Goal: Navigation & Orientation: Find specific page/section

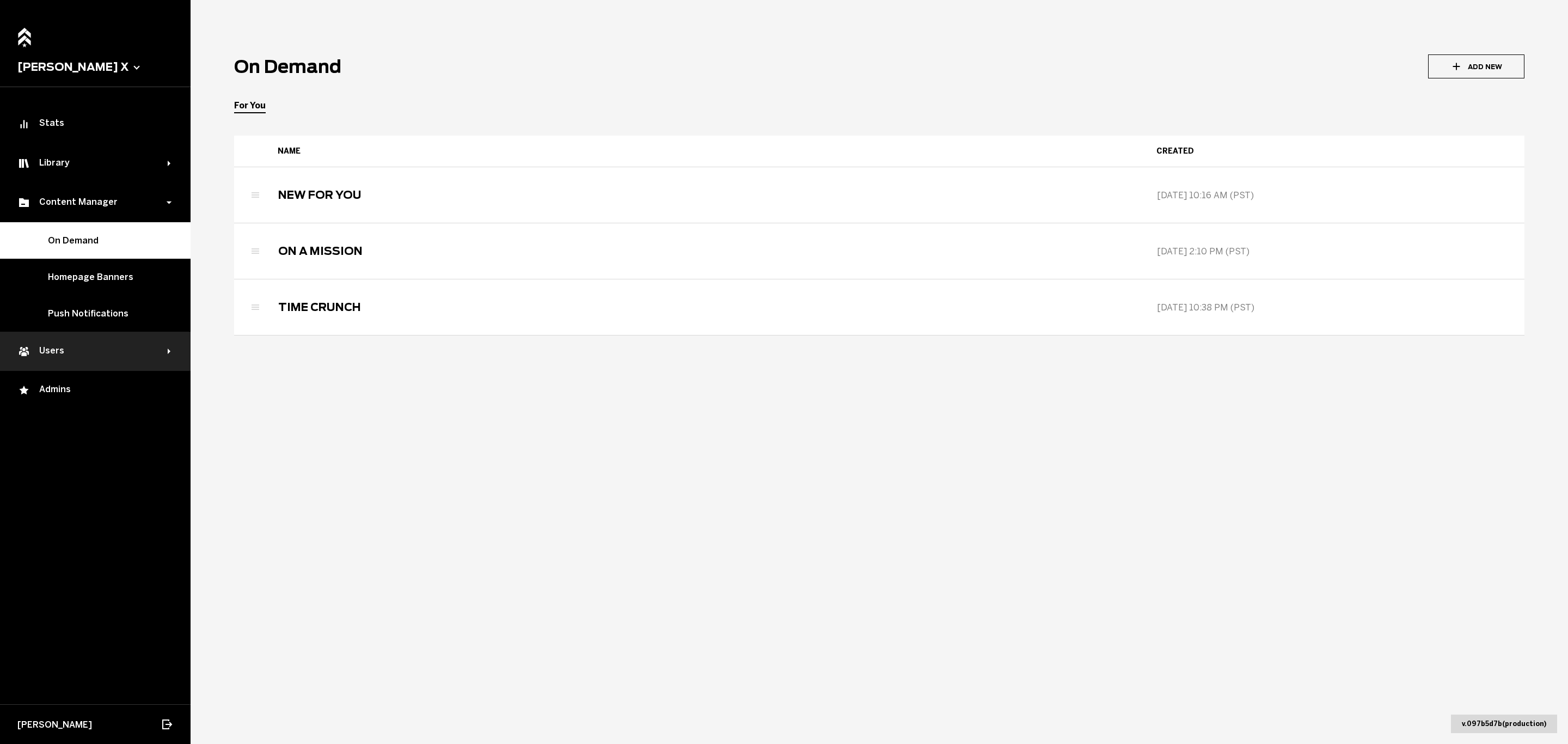
click at [71, 348] on div "Users" at bounding box center [93, 351] width 150 height 13
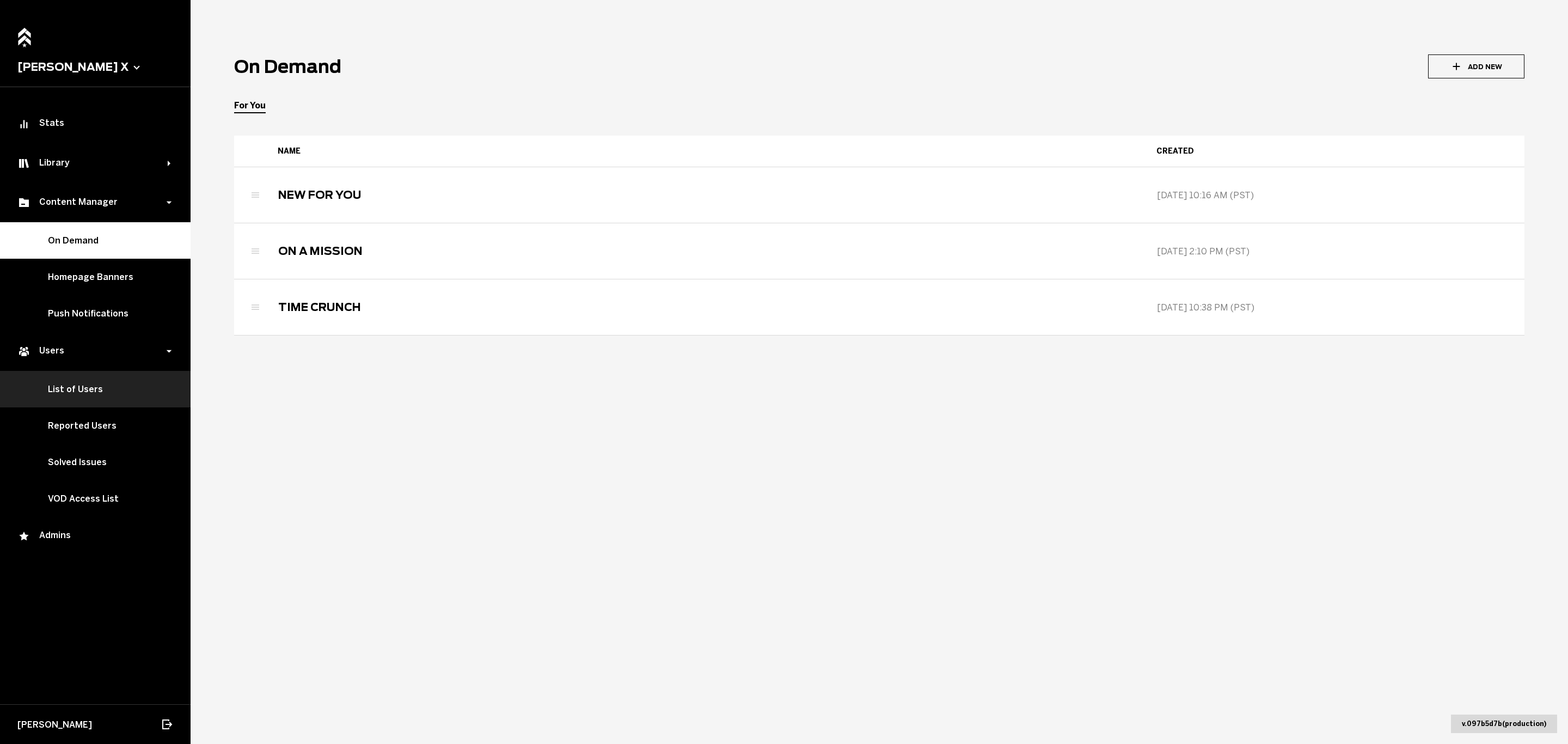
click at [76, 394] on link "List of Users" at bounding box center [95, 389] width 190 height 37
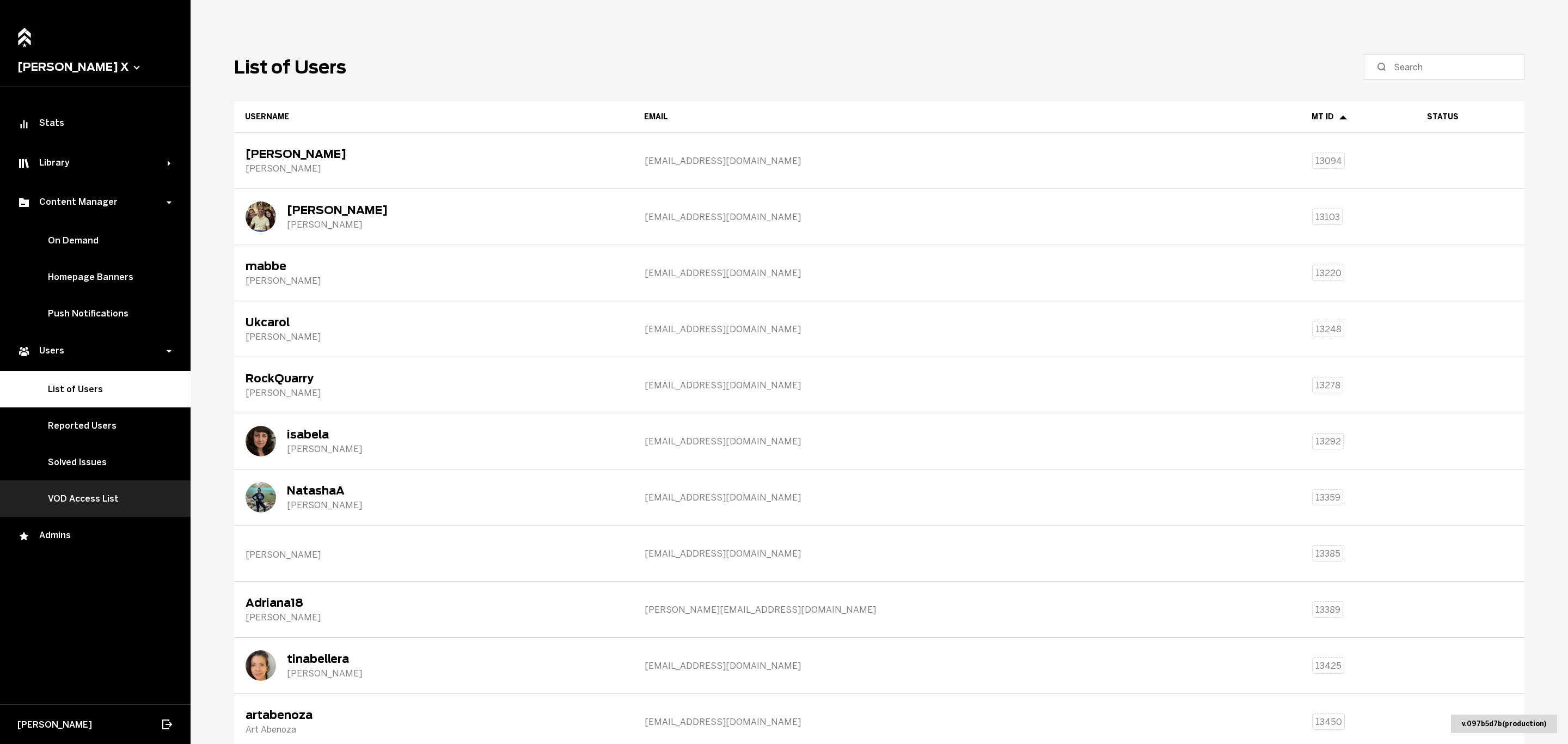
click at [77, 500] on link "VOD Access List" at bounding box center [95, 498] width 190 height 37
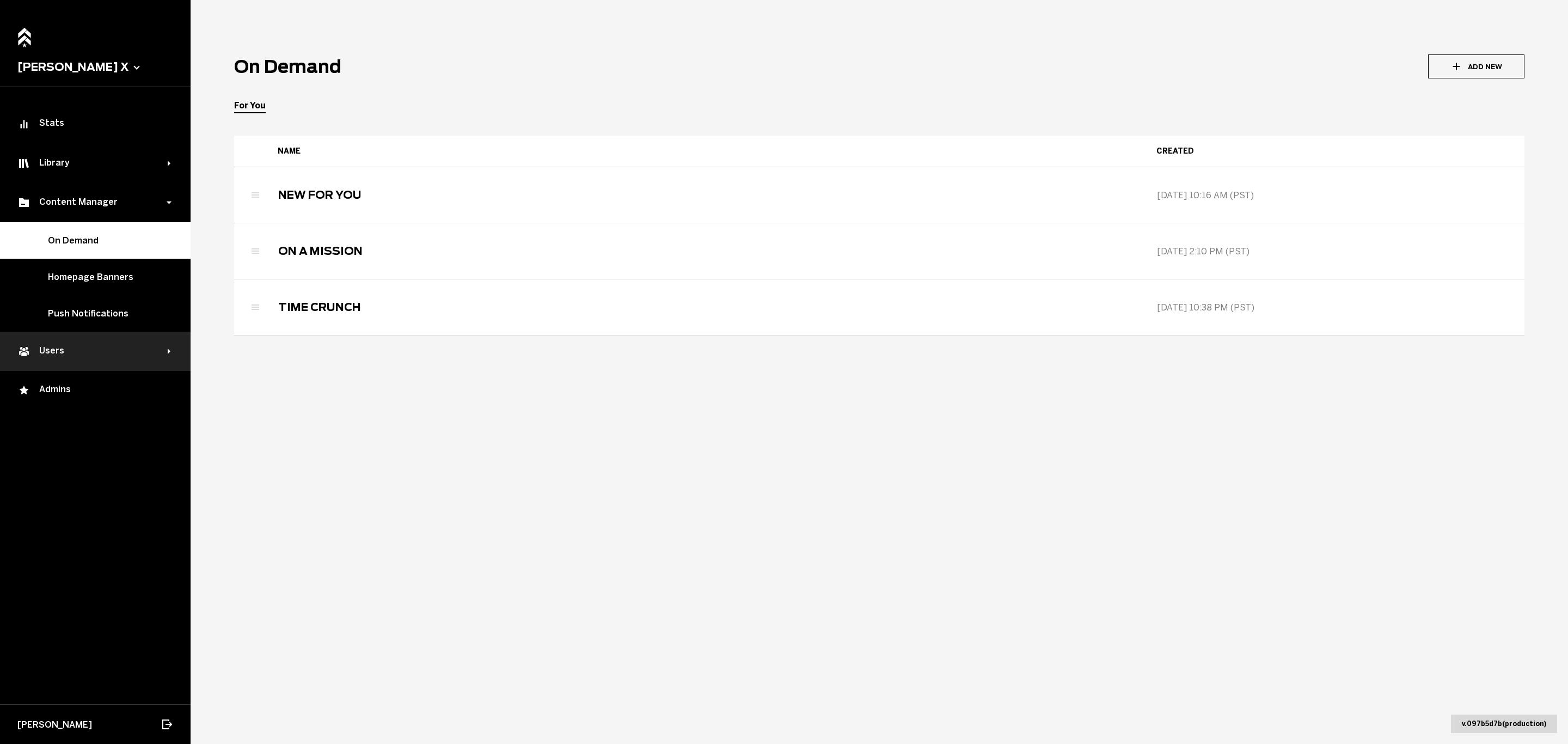
click at [108, 347] on div "Users" at bounding box center [93, 351] width 150 height 13
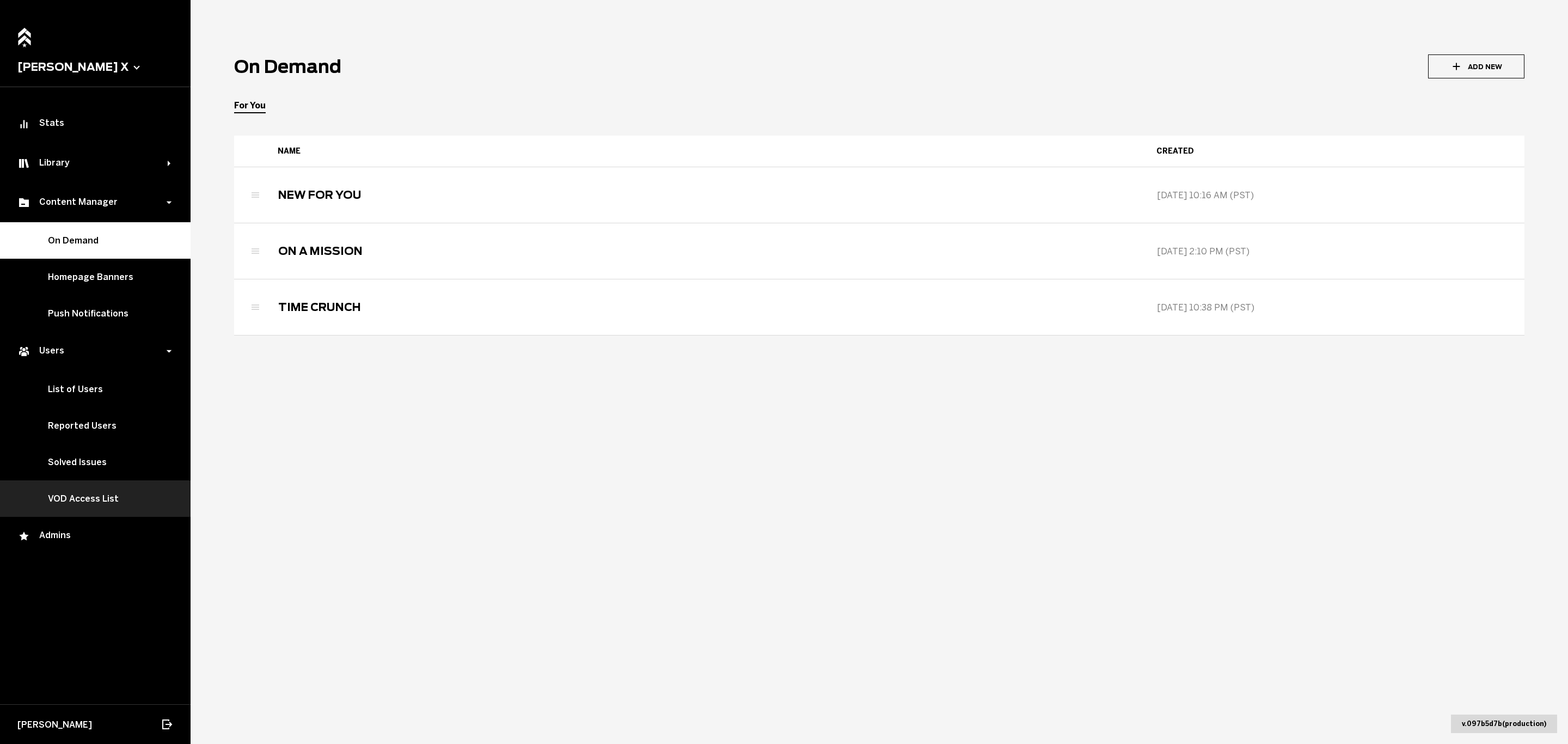
click at [100, 501] on link "VOD Access List" at bounding box center [95, 498] width 190 height 37
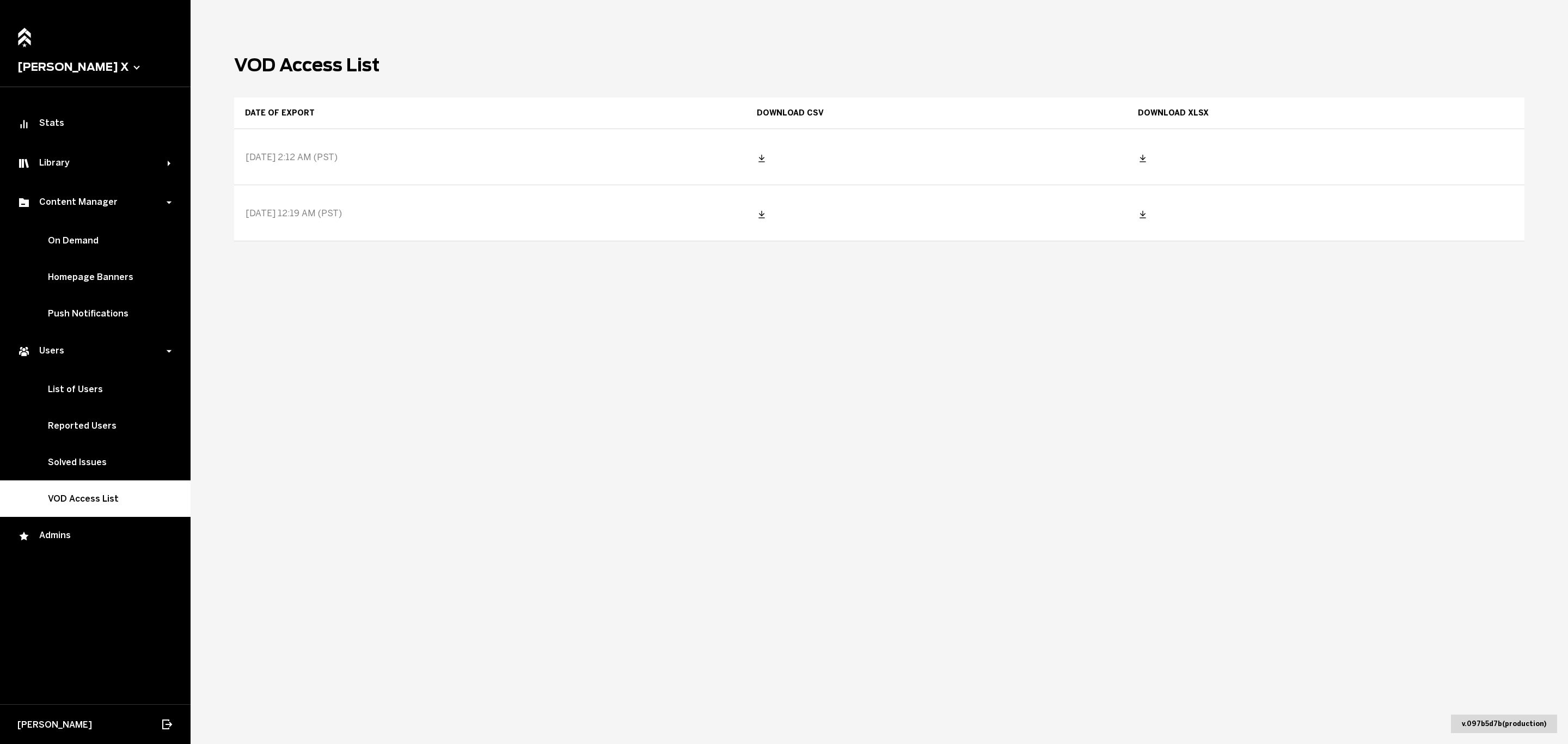
click at [1147, 155] on icon at bounding box center [1143, 158] width 9 height 9
click at [803, 155] on div at bounding box center [937, 156] width 380 height 54
click at [766, 155] on icon at bounding box center [762, 158] width 9 height 9
click at [746, 5] on main "VOD Access List Date of export Download CSV Download XLSX [DATE] 2:12 AM (PST) …" at bounding box center [879, 372] width 1377 height 744
